Goal: Information Seeking & Learning: Learn about a topic

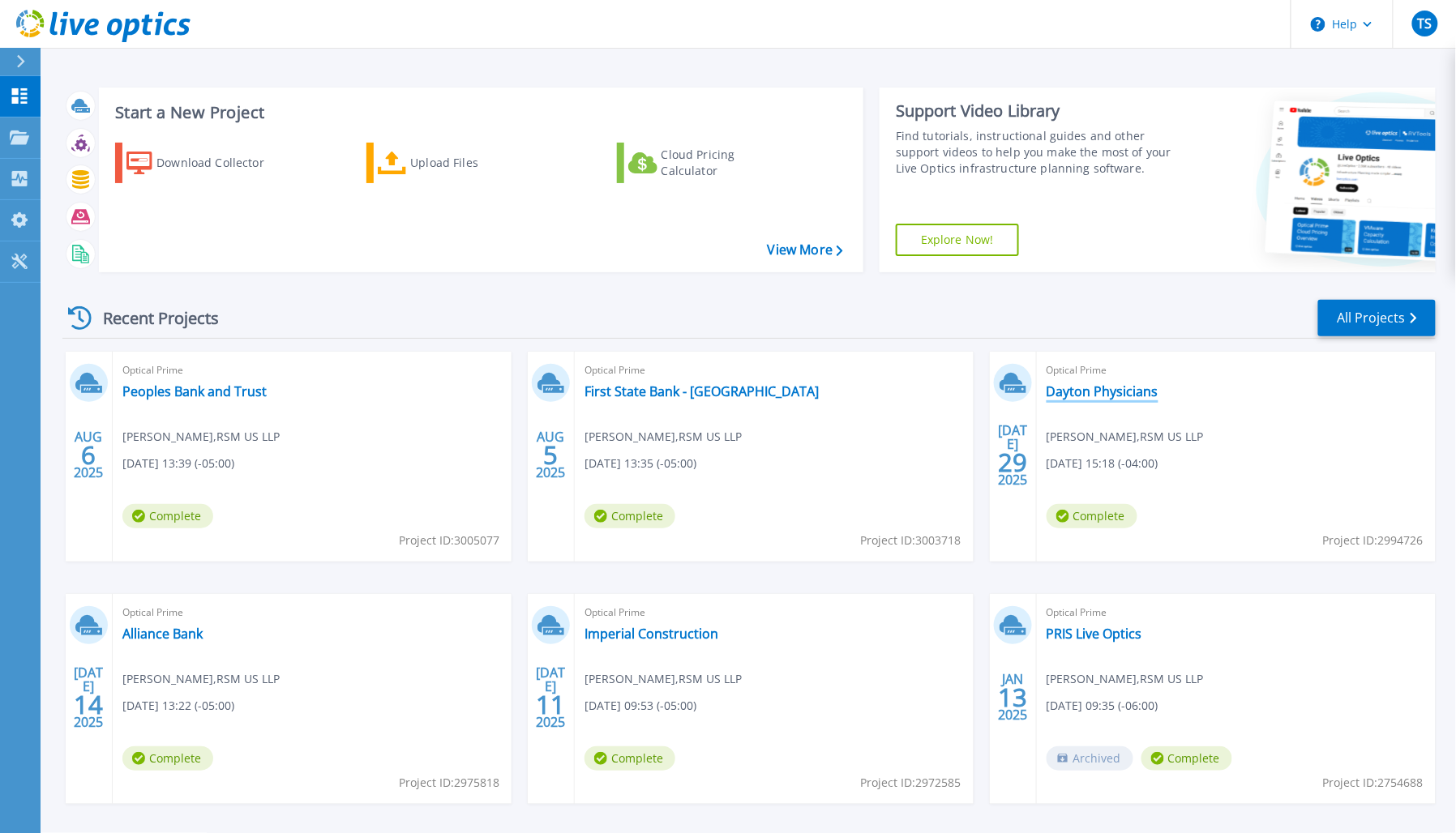
click at [1097, 390] on link "Dayton Physicians" at bounding box center [1101, 391] width 112 height 16
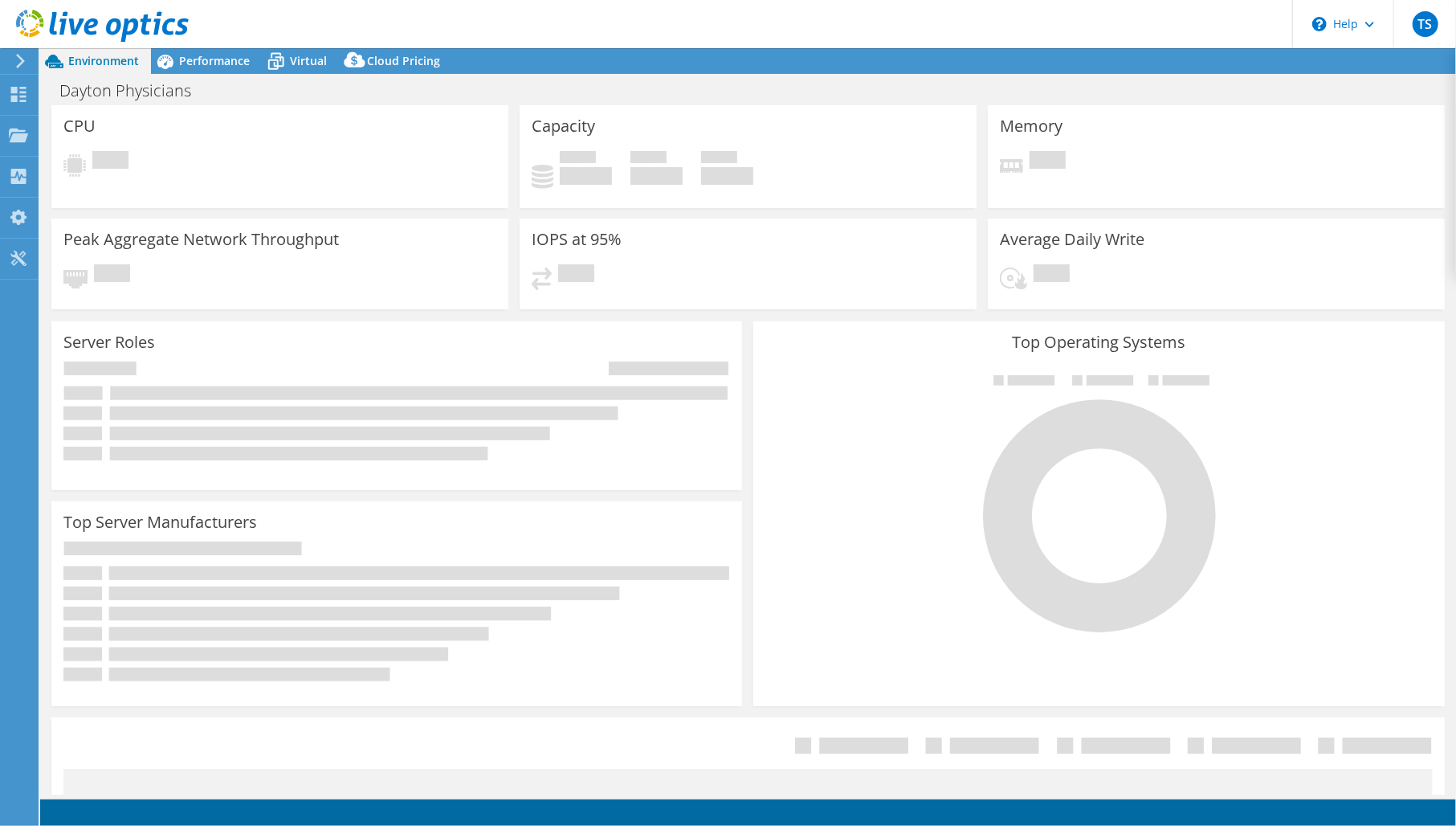
select select "USD"
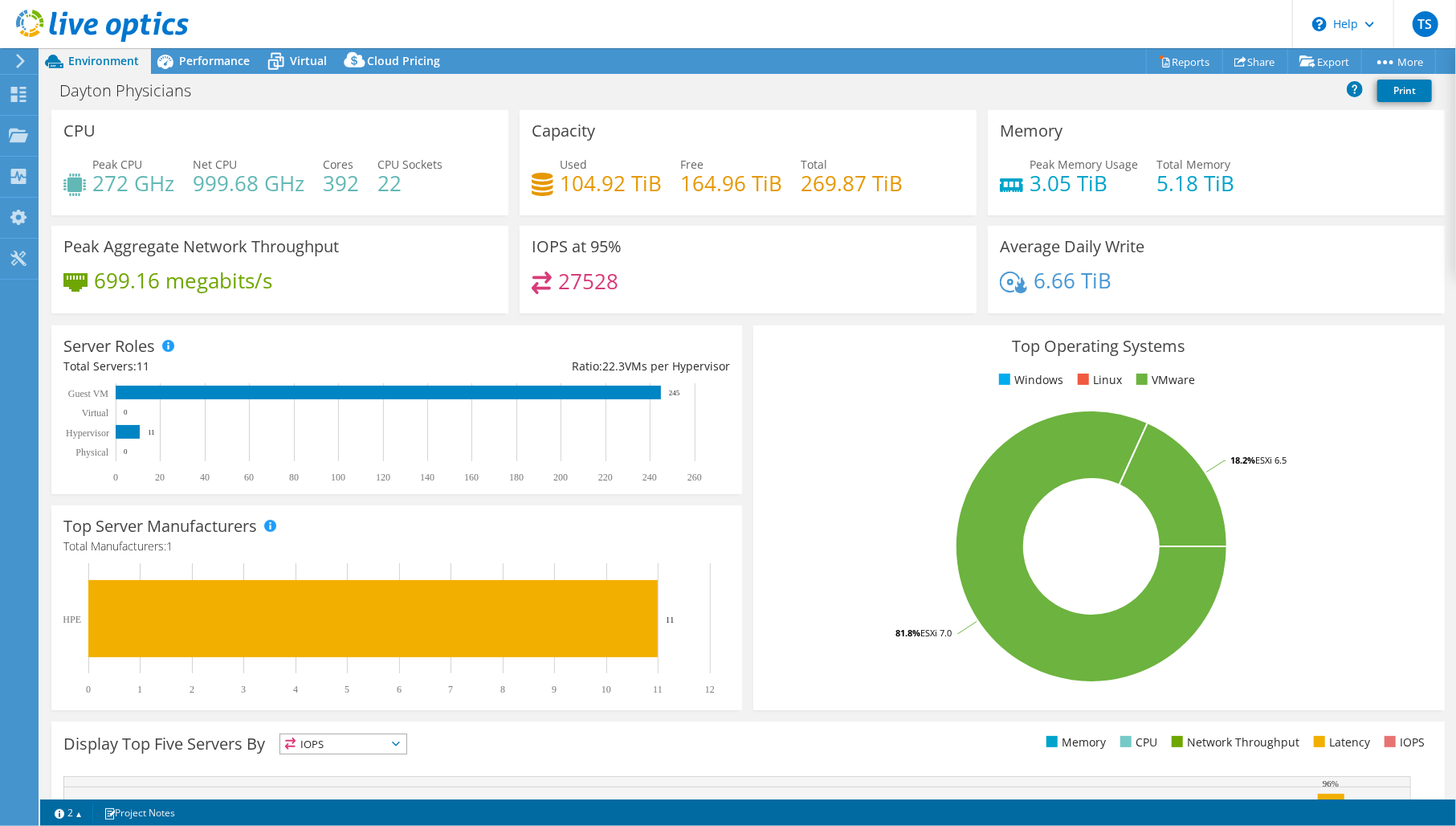
scroll to position [343, 0]
click at [581, 188] on h4 "104.92 TiB" at bounding box center [611, 184] width 102 height 18
click at [578, 127] on h3 "Capacity" at bounding box center [564, 131] width 64 height 18
click at [227, 64] on span "Performance" at bounding box center [214, 61] width 71 height 16
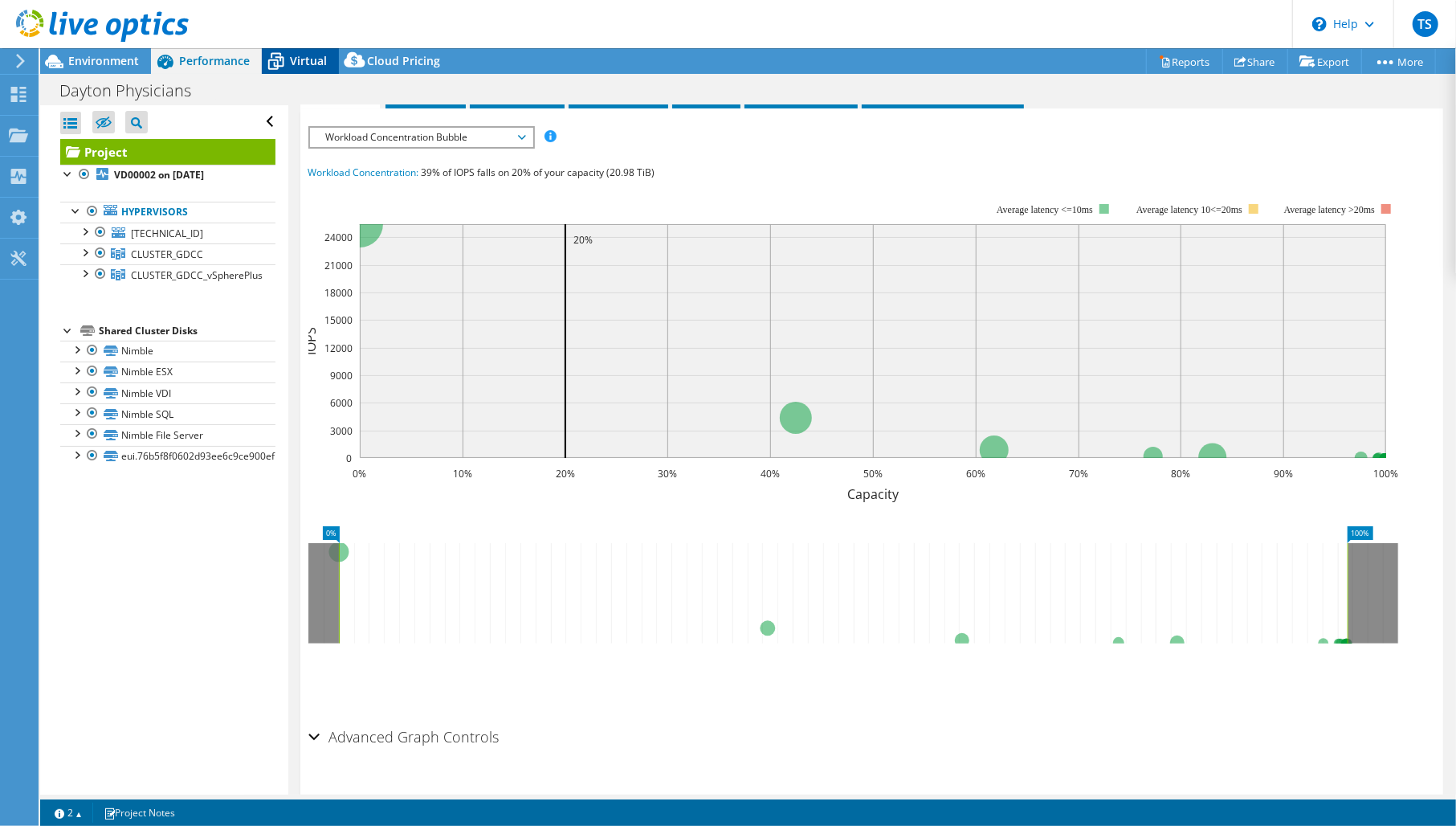
click at [302, 62] on span "Virtual" at bounding box center [308, 61] width 37 height 16
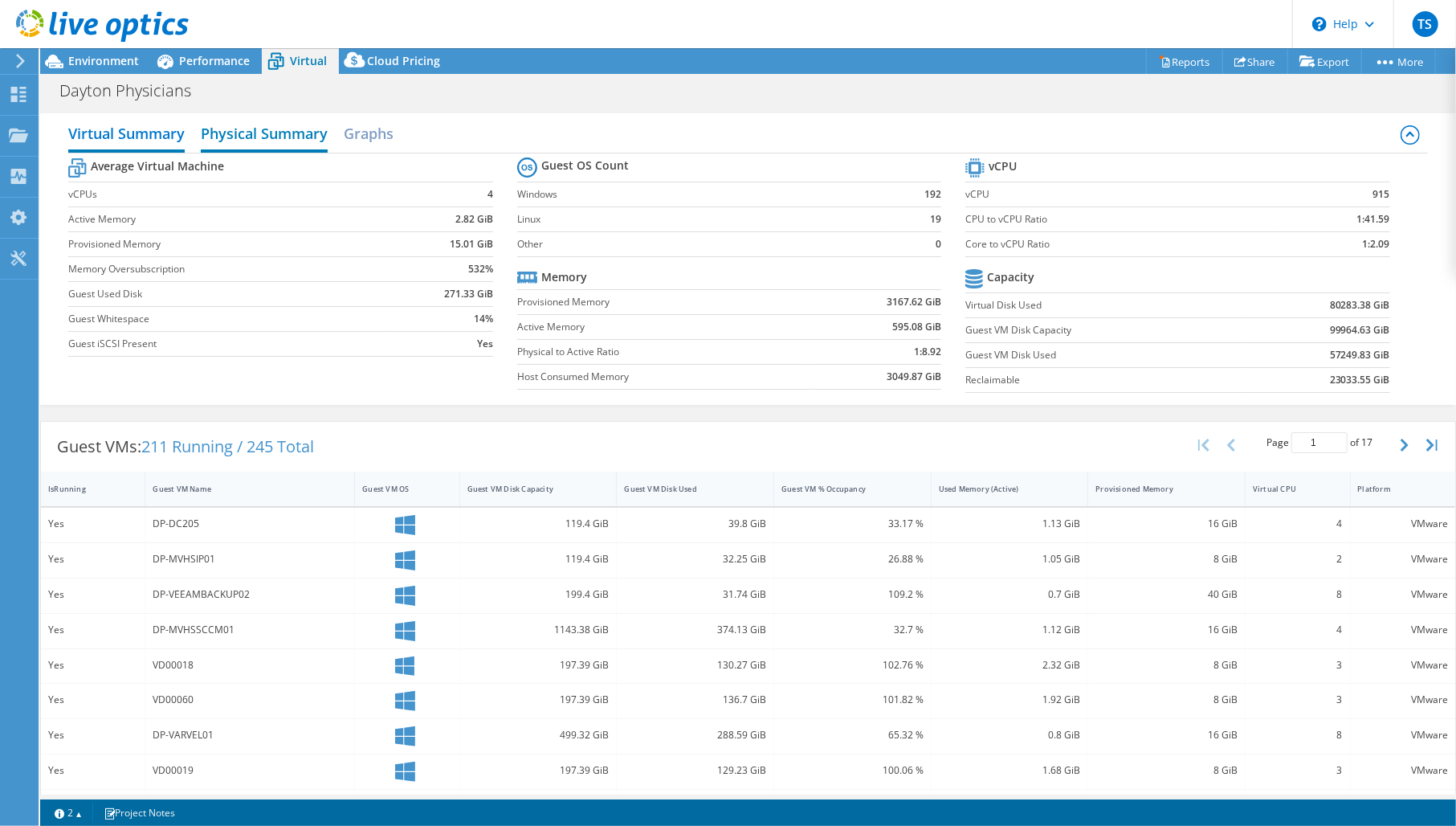
click at [276, 126] on h2 "Physical Summary" at bounding box center [264, 135] width 127 height 35
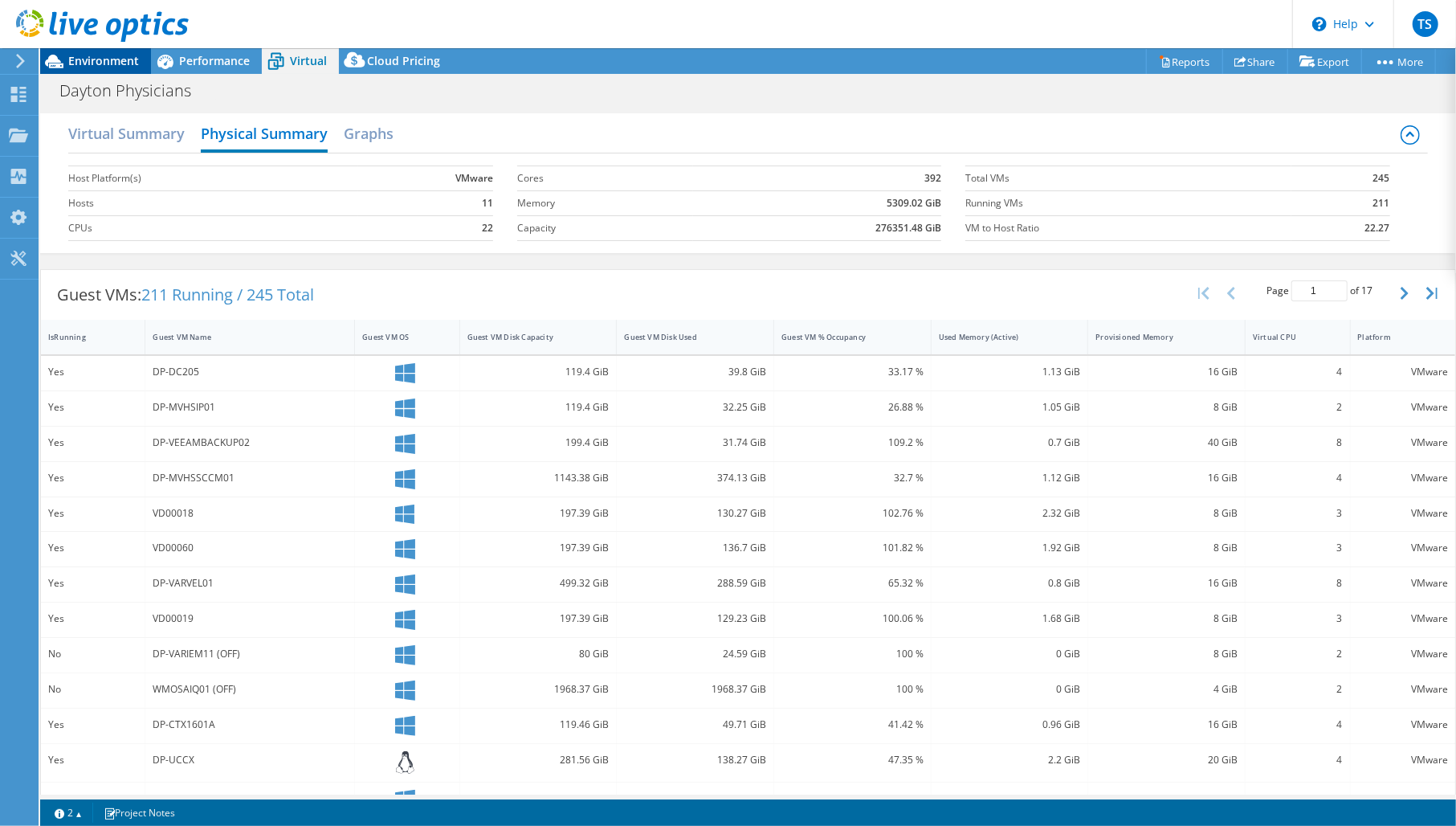
click at [99, 61] on span "Environment" at bounding box center [104, 61] width 71 height 16
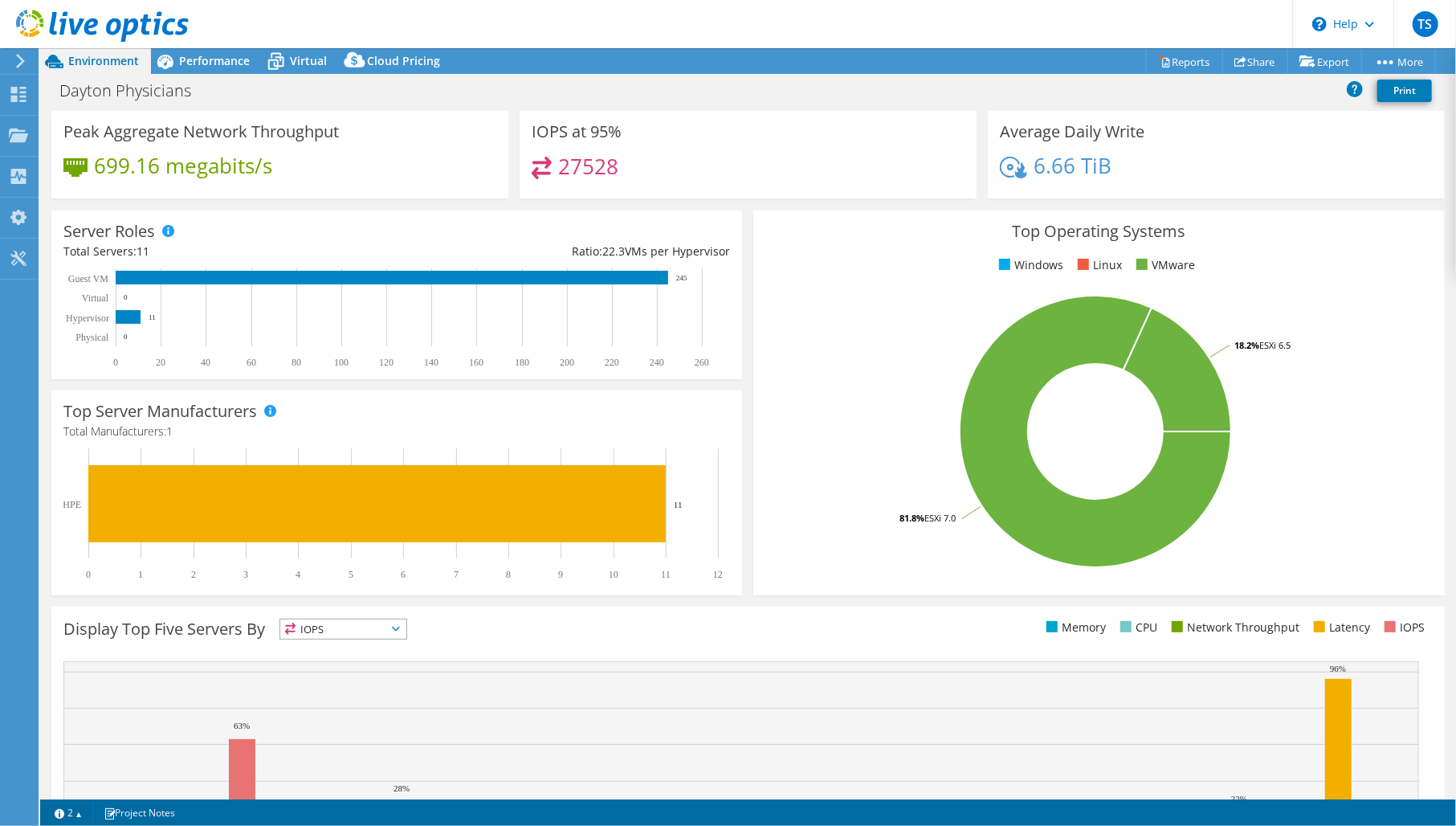
scroll to position [245, 0]
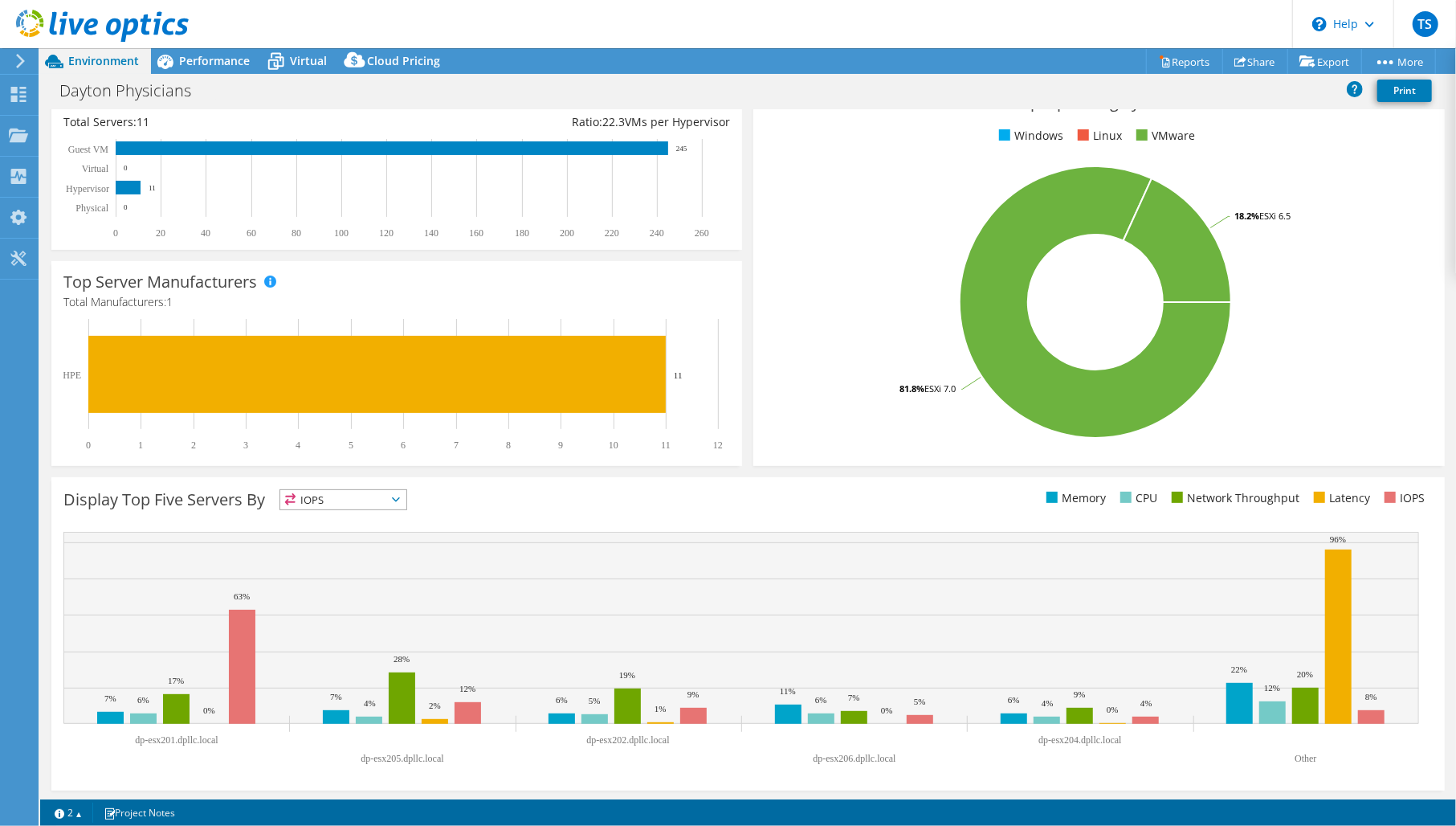
click at [382, 502] on span "IOPS" at bounding box center [344, 500] width 126 height 20
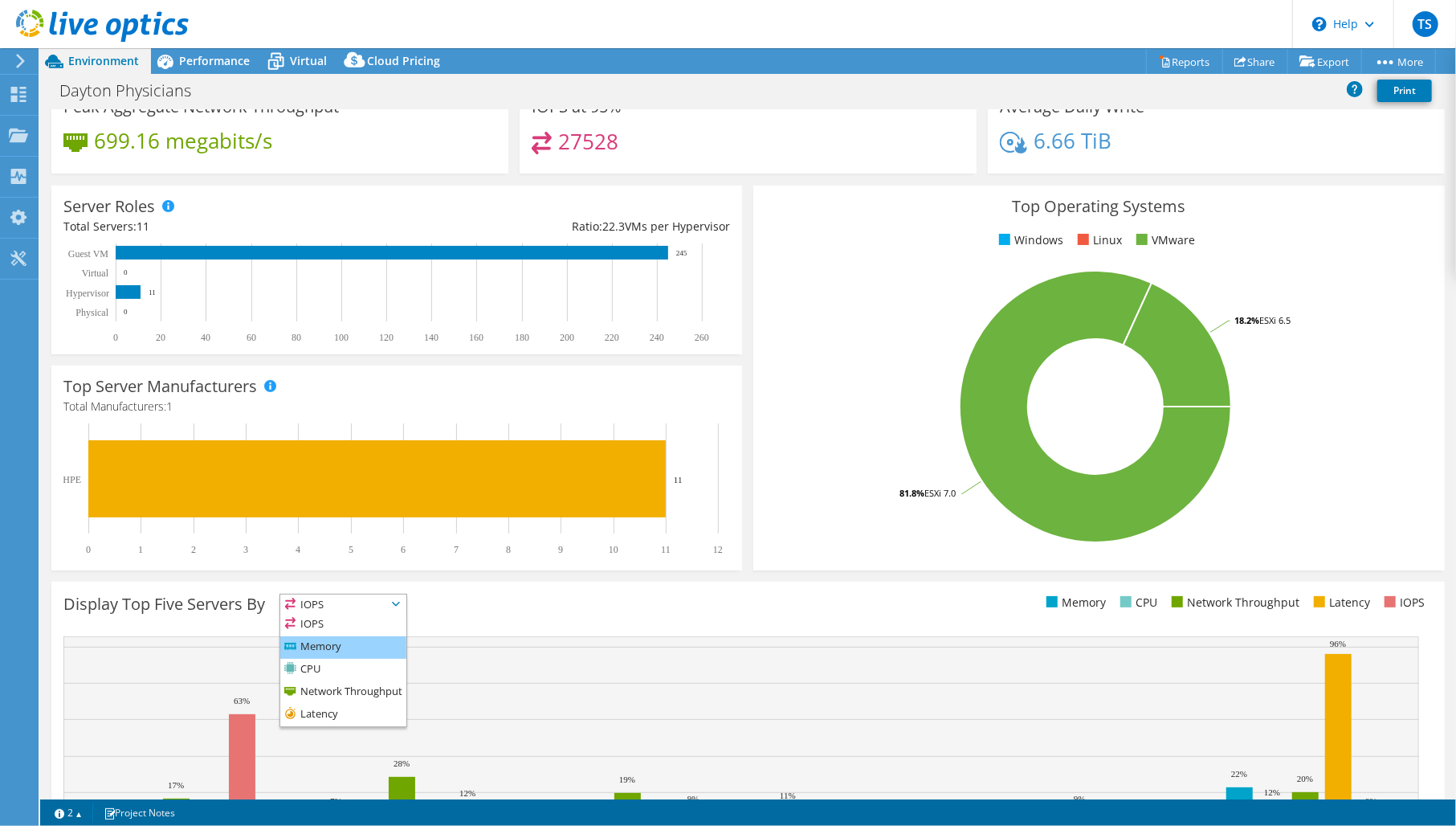
scroll to position [0, 0]
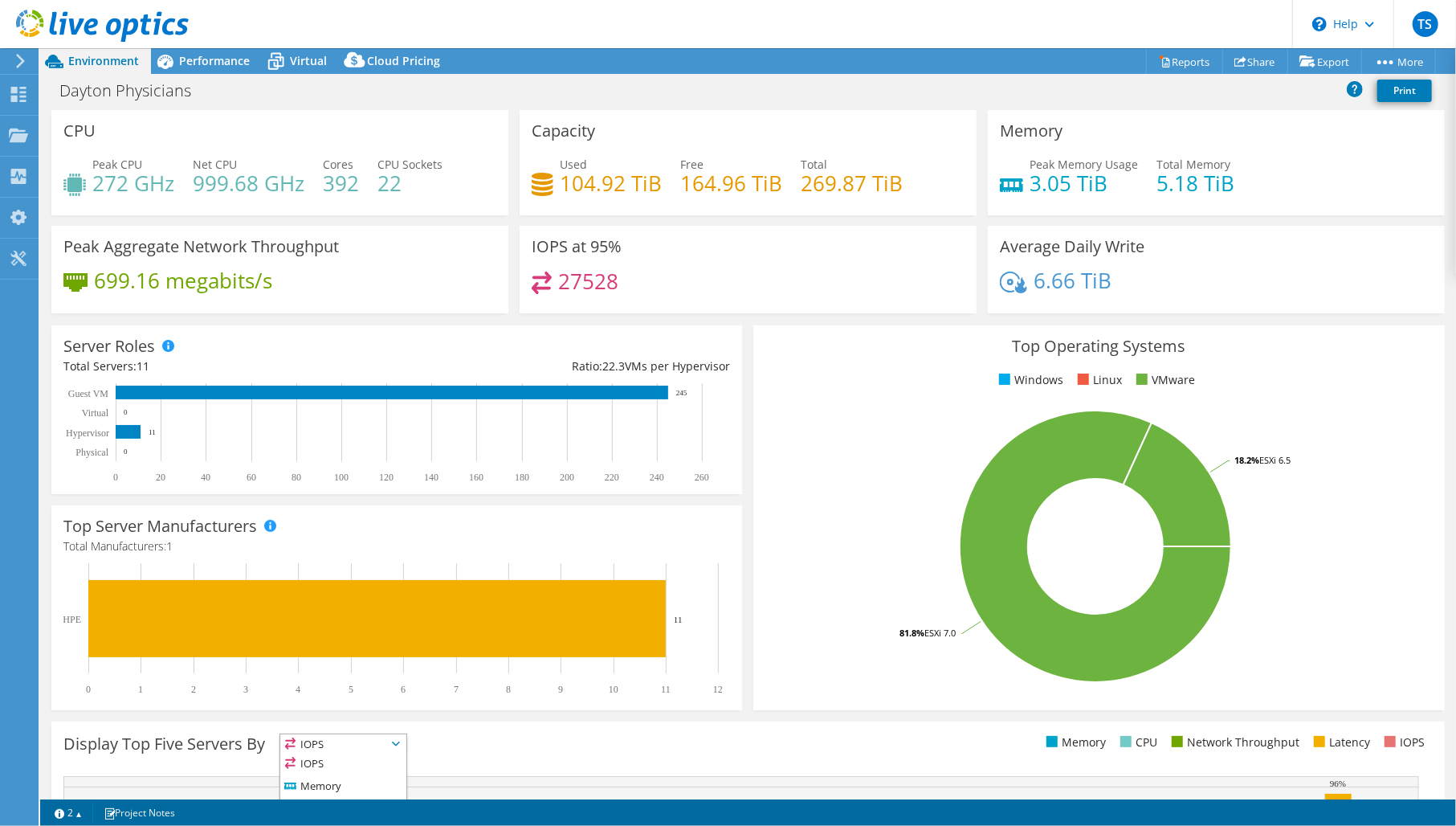
click at [778, 537] on rect at bounding box center [1096, 546] width 661 height 281
click at [174, 52] on div at bounding box center [94, 27] width 189 height 54
click at [282, 61] on icon at bounding box center [276, 62] width 16 height 13
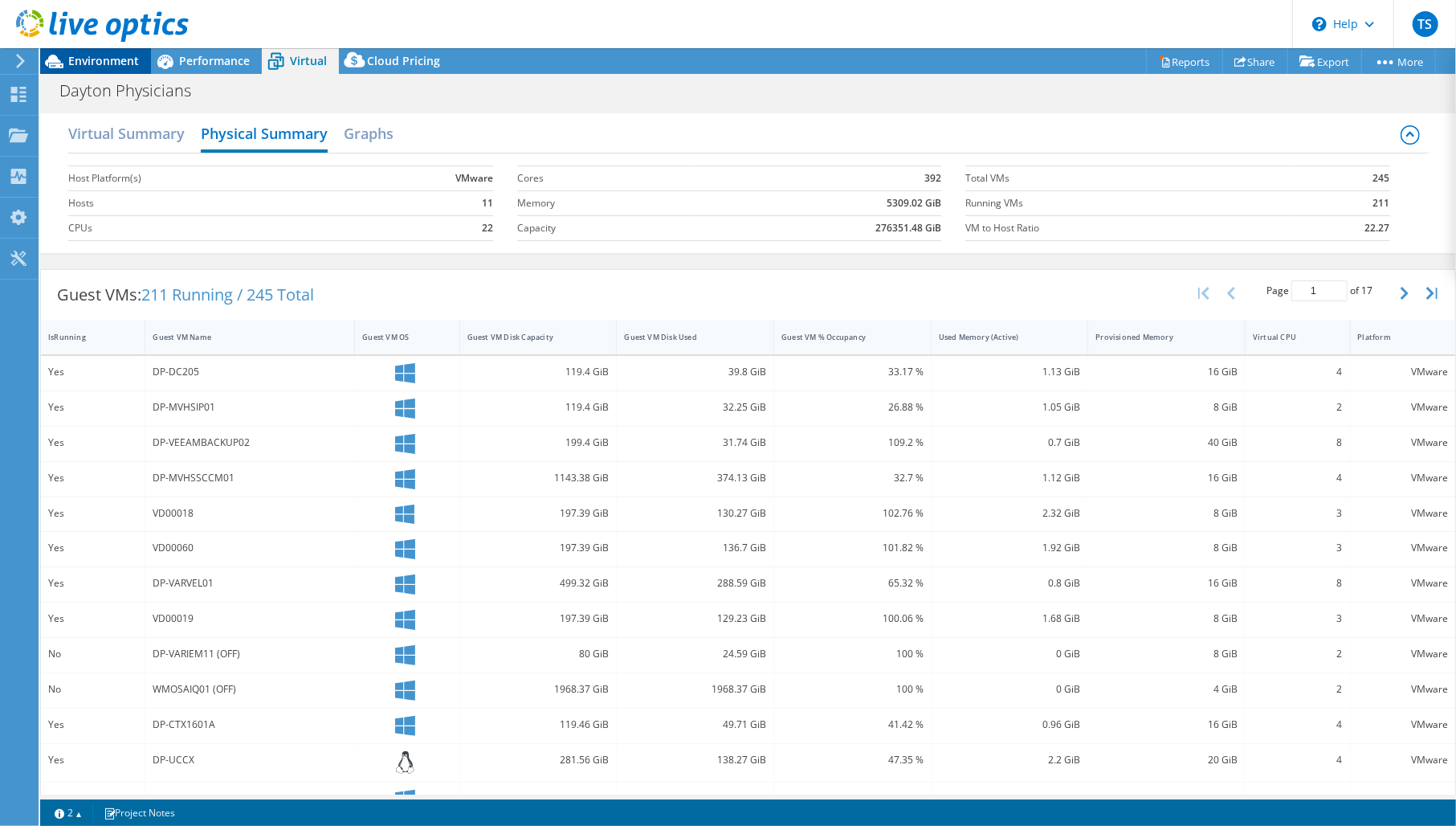
click at [106, 60] on span "Environment" at bounding box center [104, 61] width 71 height 16
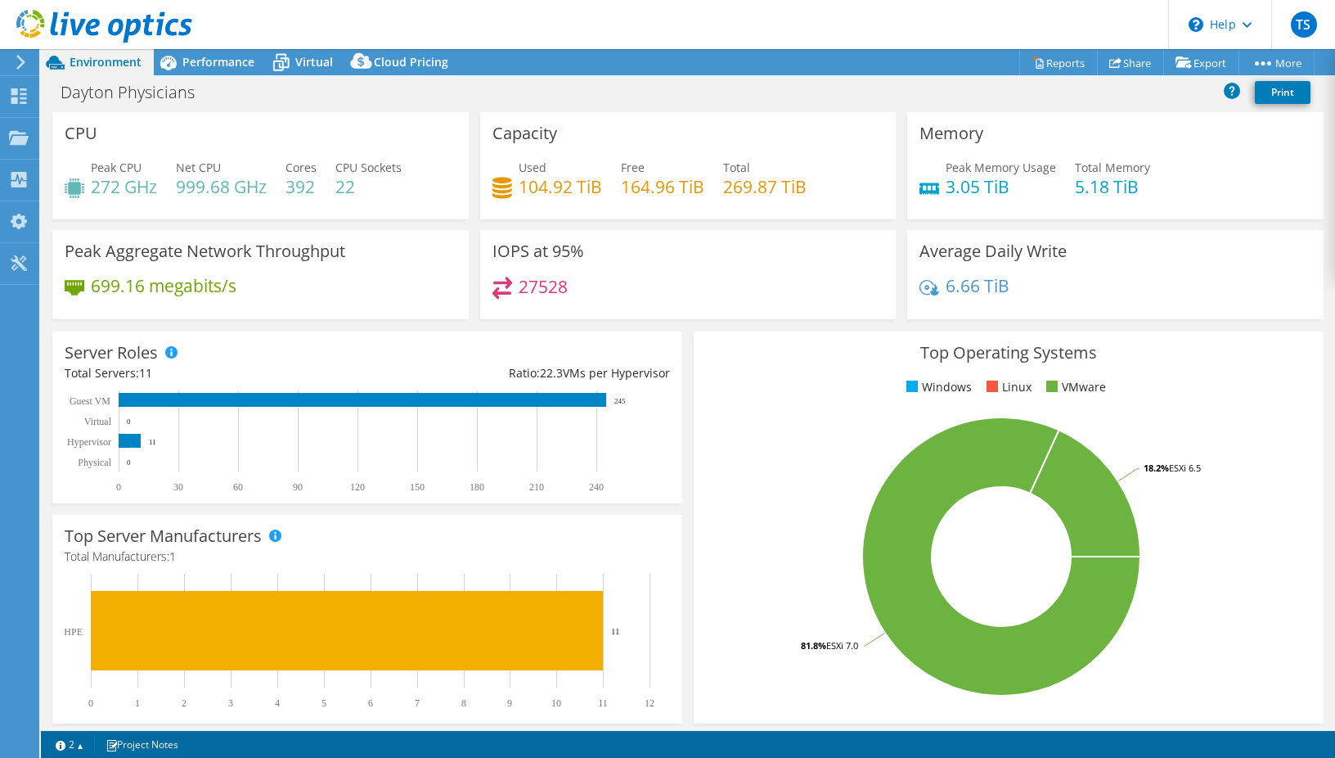
select select "USD"
